Goal: Transaction & Acquisition: Book appointment/travel/reservation

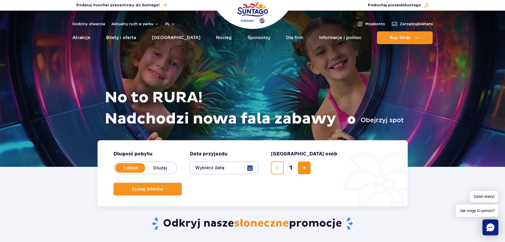
click at [209, 166] on button "Wybierz datę" at bounding box center [224, 167] width 68 height 13
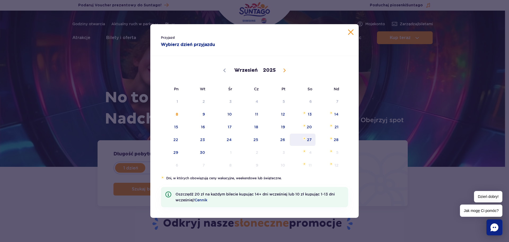
click at [303, 138] on span "Wrzesień 27, 2025" at bounding box center [304, 138] width 3 height 3
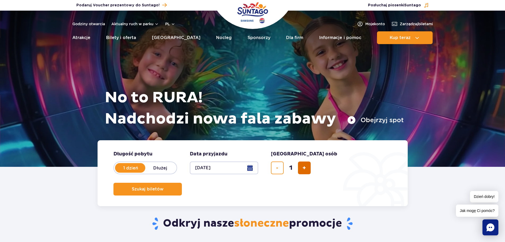
click at [307, 170] on button "dodaj bilet" at bounding box center [304, 167] width 13 height 13
type input "2"
click at [307, 170] on button "dodaj bilet" at bounding box center [304, 167] width 13 height 13
type input "3"
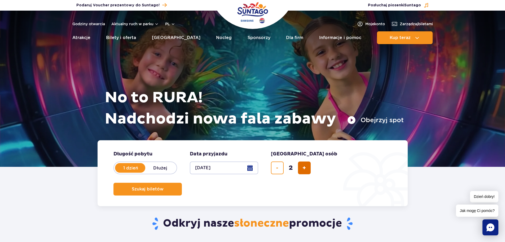
type input "3"
click at [307, 169] on button "dodaj bilet" at bounding box center [304, 167] width 13 height 13
type input "4"
click at [182, 182] on button "Szukaj biletów" at bounding box center [147, 188] width 68 height 13
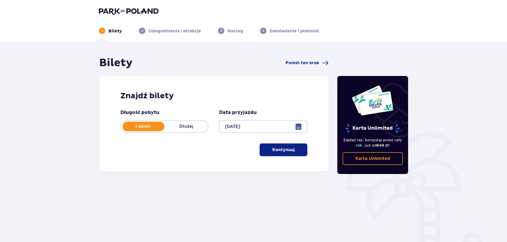
click at [293, 150] on span "button" at bounding box center [295, 149] width 6 height 6
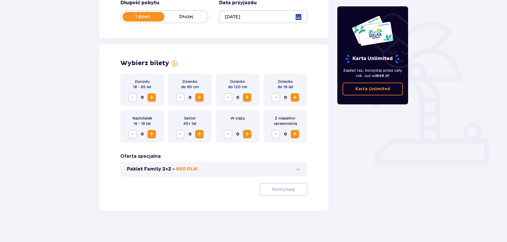
scroll to position [110, 0]
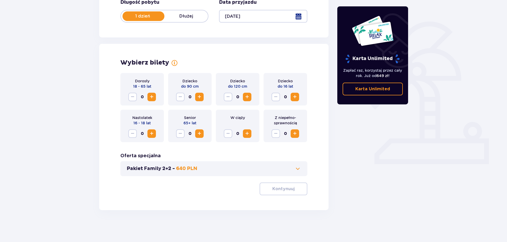
click at [296, 169] on span at bounding box center [298, 168] width 6 height 6
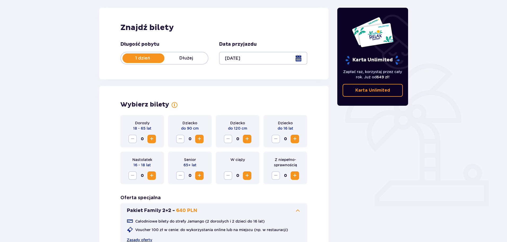
scroll to position [0, 0]
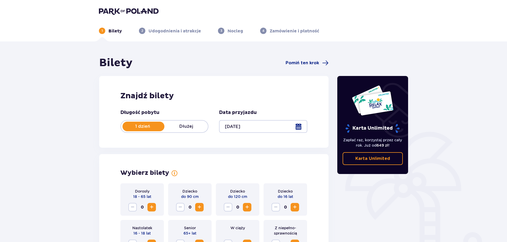
drag, startPoint x: 121, startPoint y: 8, endPoint x: 128, endPoint y: 5, distance: 7.1
click at [121, 8] on img at bounding box center [129, 10] width 60 height 7
